Goal: Information Seeking & Learning: Learn about a topic

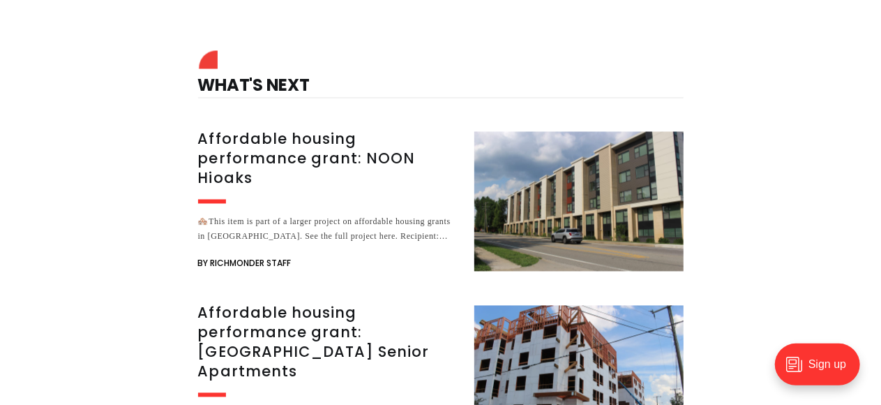
scroll to position [1276, 0]
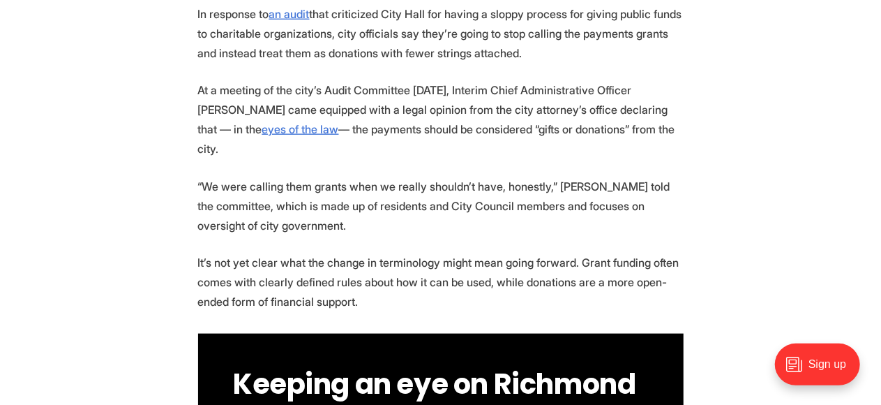
scroll to position [558, 0]
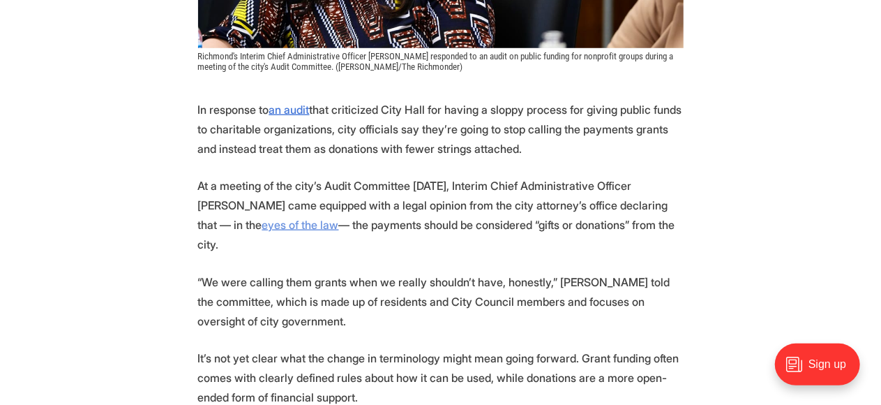
click at [262, 221] on u "eyes of the law" at bounding box center [300, 225] width 77 height 14
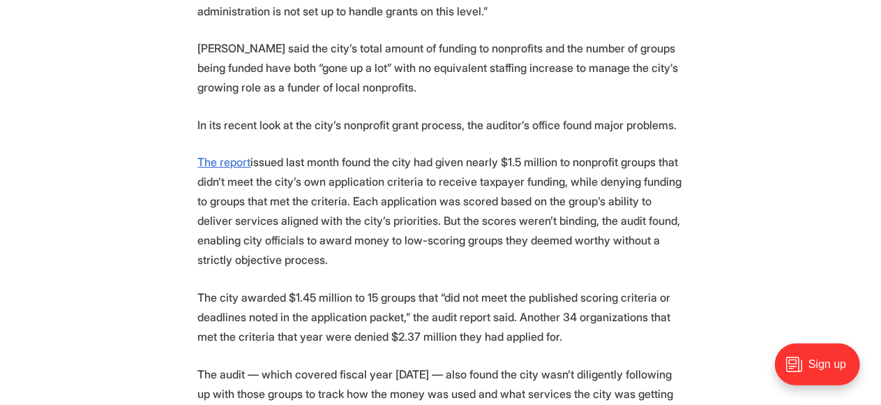
scroll to position [2163, 0]
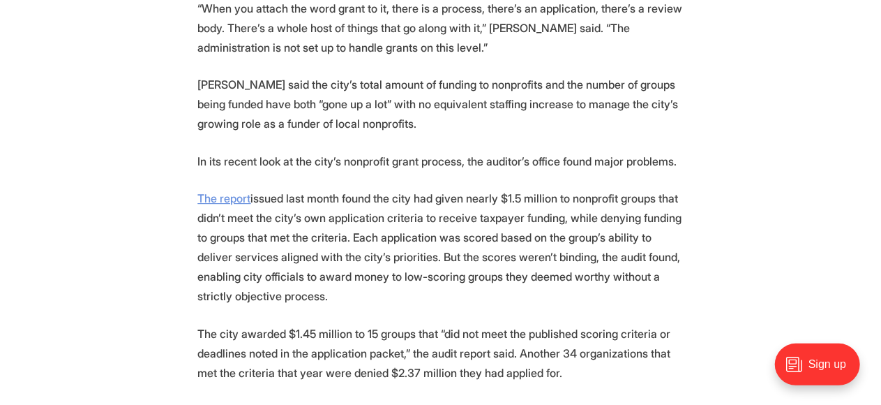
click at [215, 191] on u "The report" at bounding box center [224, 198] width 53 height 14
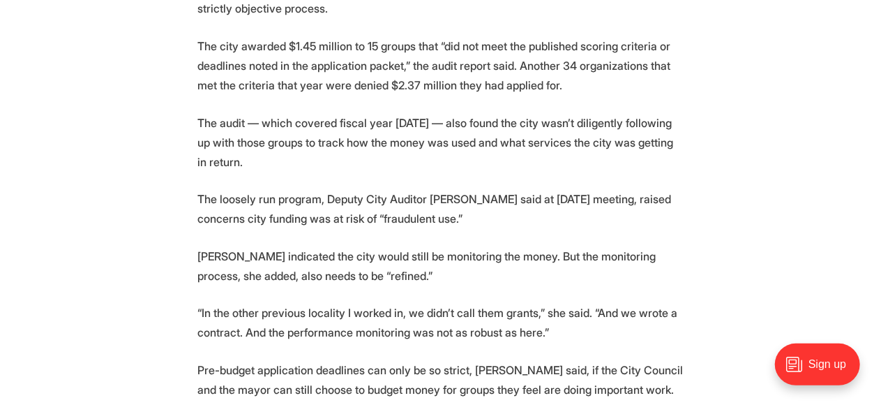
scroll to position [2512, 0]
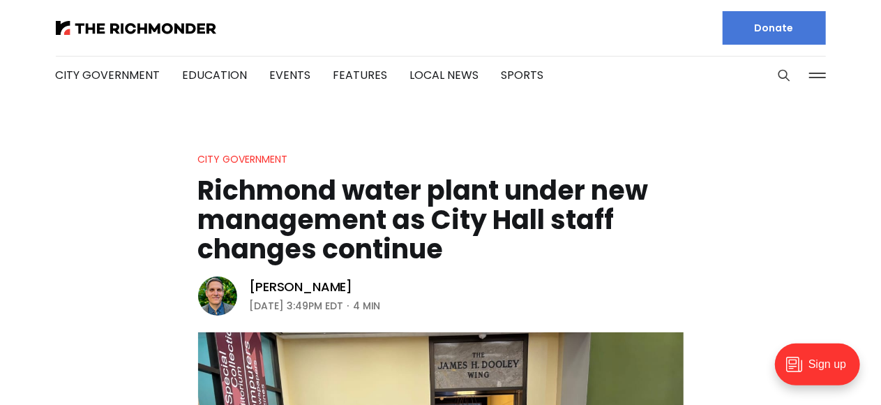
scroll to position [1806, 0]
